Goal: Check status

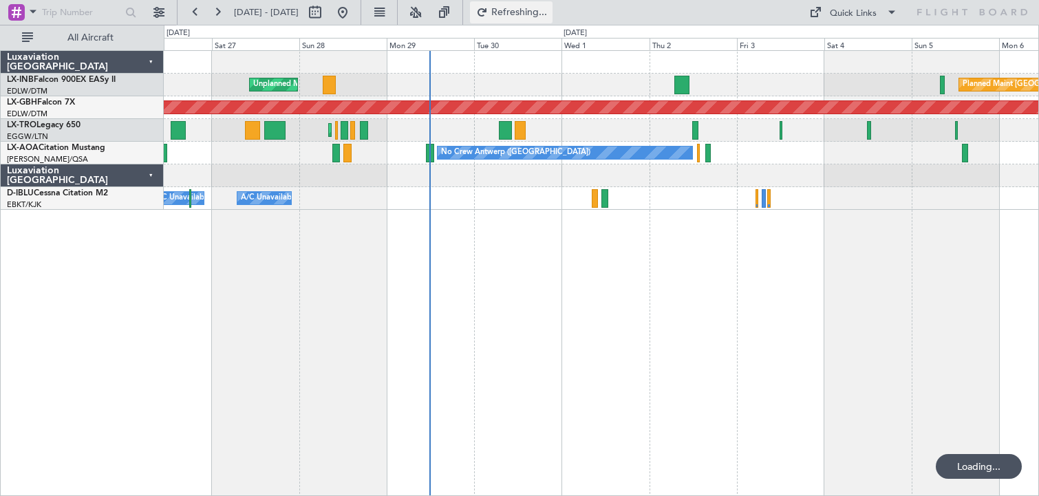
click at [546, 19] on button "Refreshing..." at bounding box center [511, 12] width 83 height 22
click at [221, 14] on button at bounding box center [218, 12] width 22 height 22
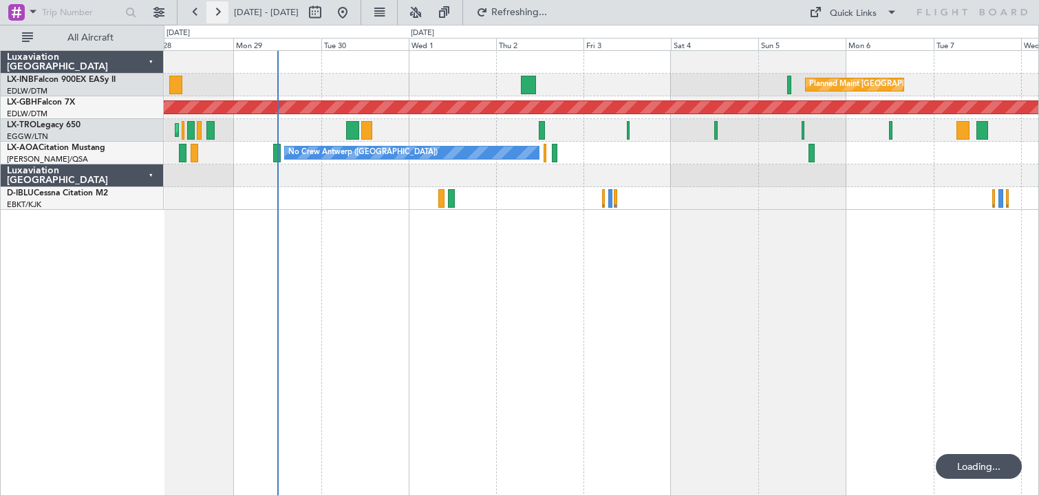
click at [221, 14] on button at bounding box center [218, 12] width 22 height 22
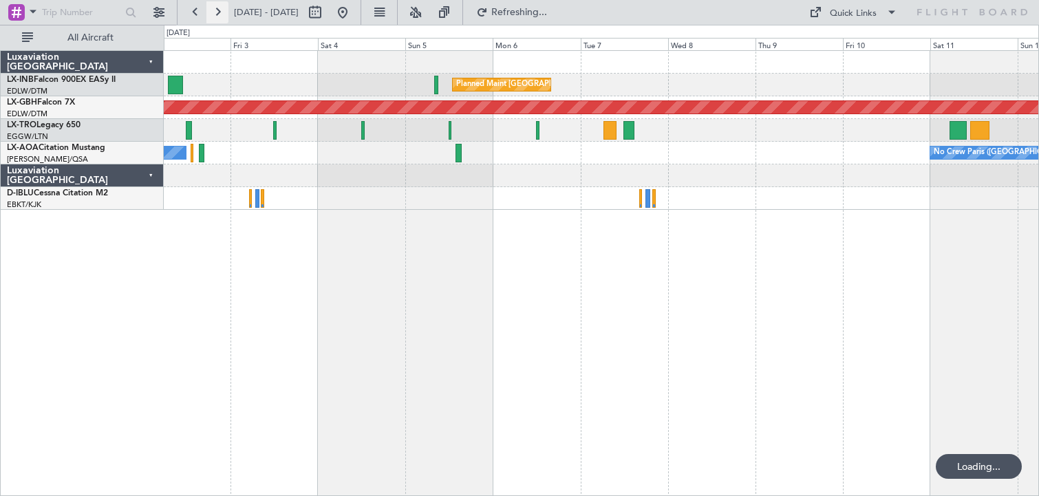
click at [220, 14] on button at bounding box center [218, 12] width 22 height 22
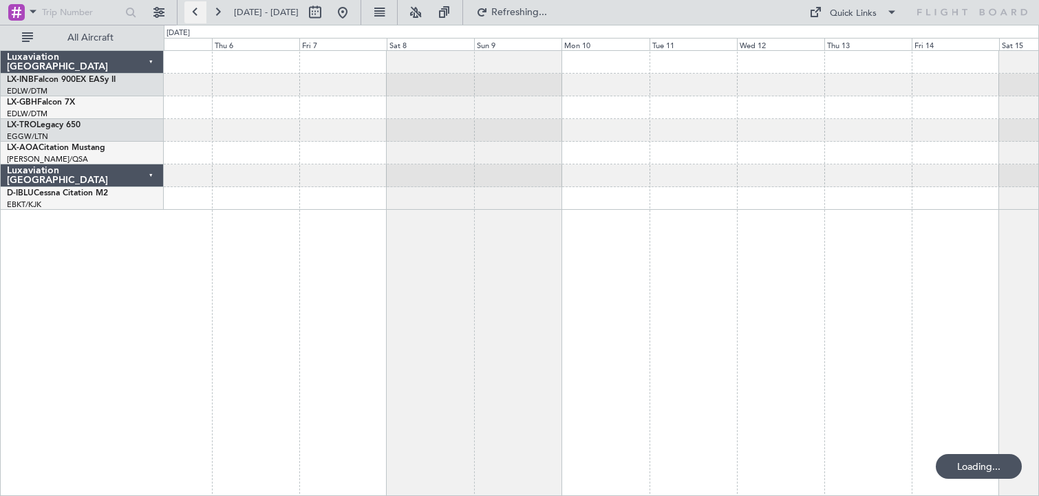
click at [193, 15] on button at bounding box center [195, 12] width 22 height 22
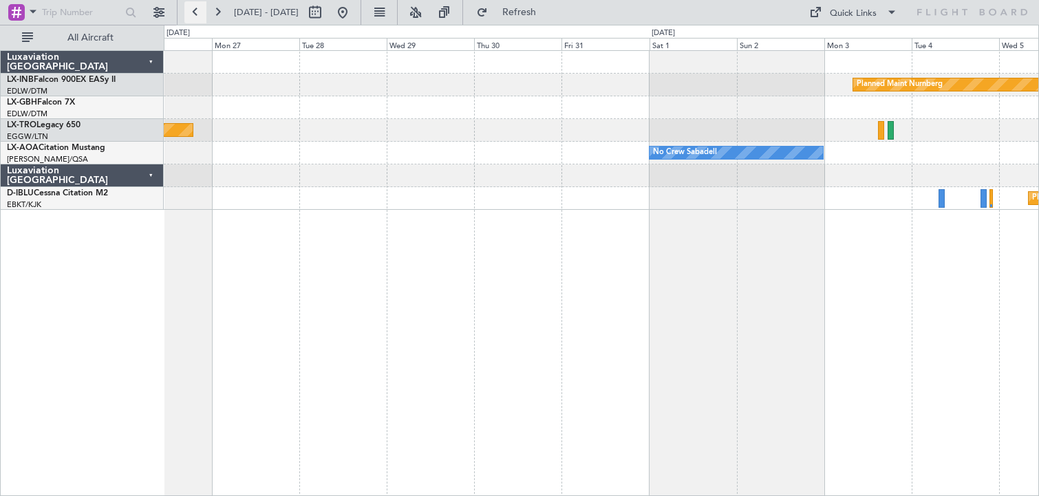
click at [193, 15] on button at bounding box center [195, 12] width 22 height 22
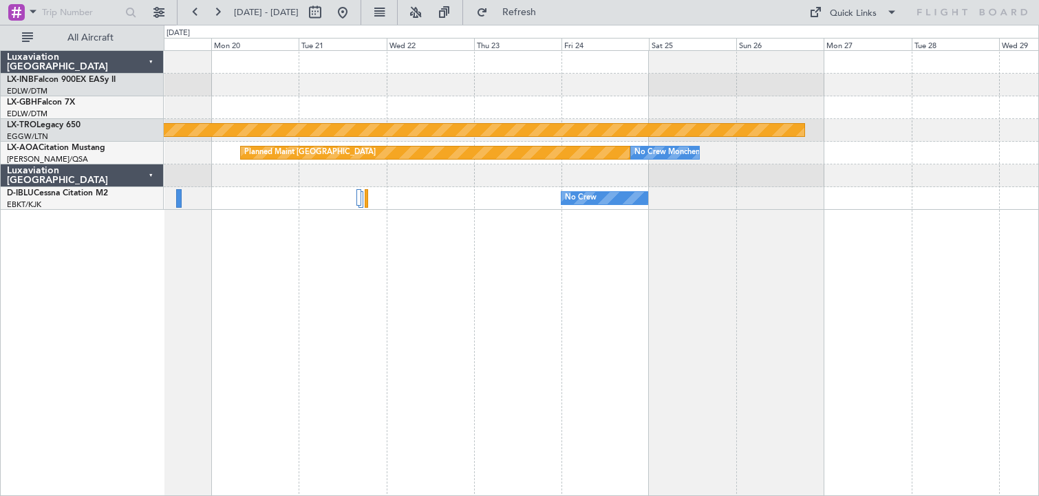
click at [730, 262] on div "Planned Maint Riga (Riga Intl) No Crew [GEOGRAPHIC_DATA] Planned Maint [GEOGRAP…" at bounding box center [602, 273] width 876 height 446
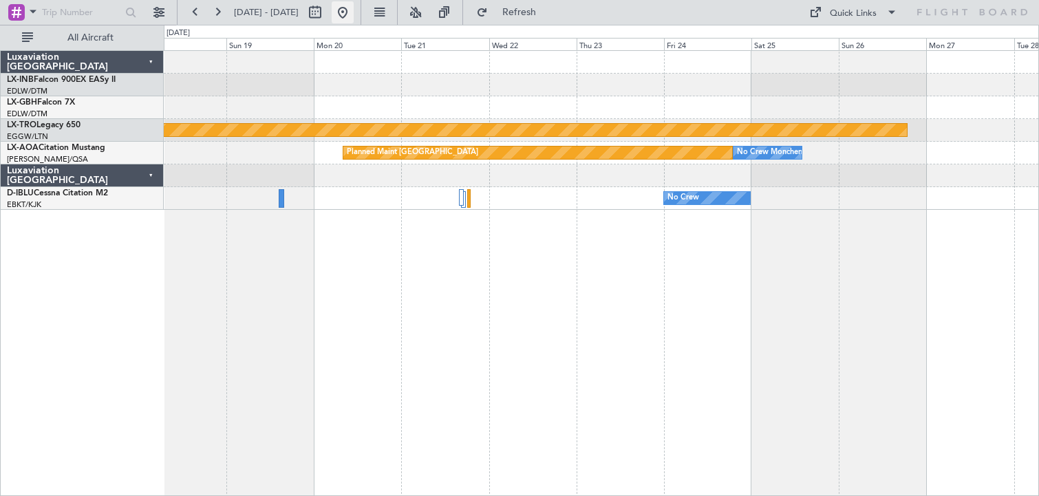
click at [354, 19] on button at bounding box center [343, 12] width 22 height 22
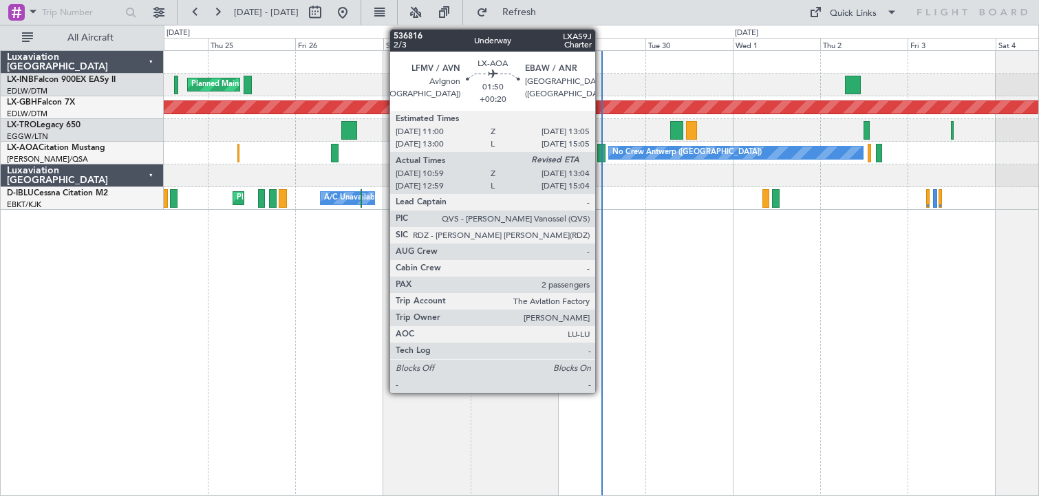
click at [602, 154] on div at bounding box center [602, 153] width 8 height 19
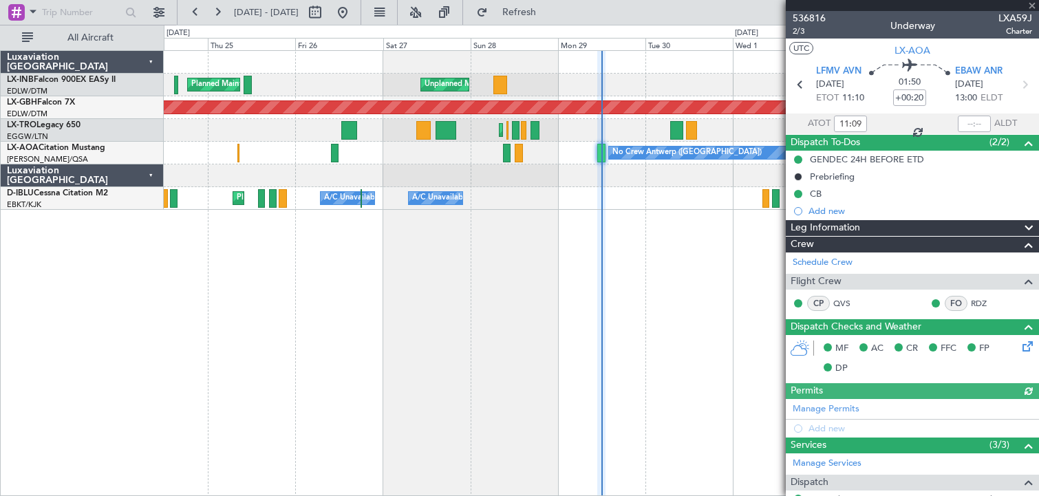
scroll to position [249, 0]
